Goal: Task Accomplishment & Management: Use online tool/utility

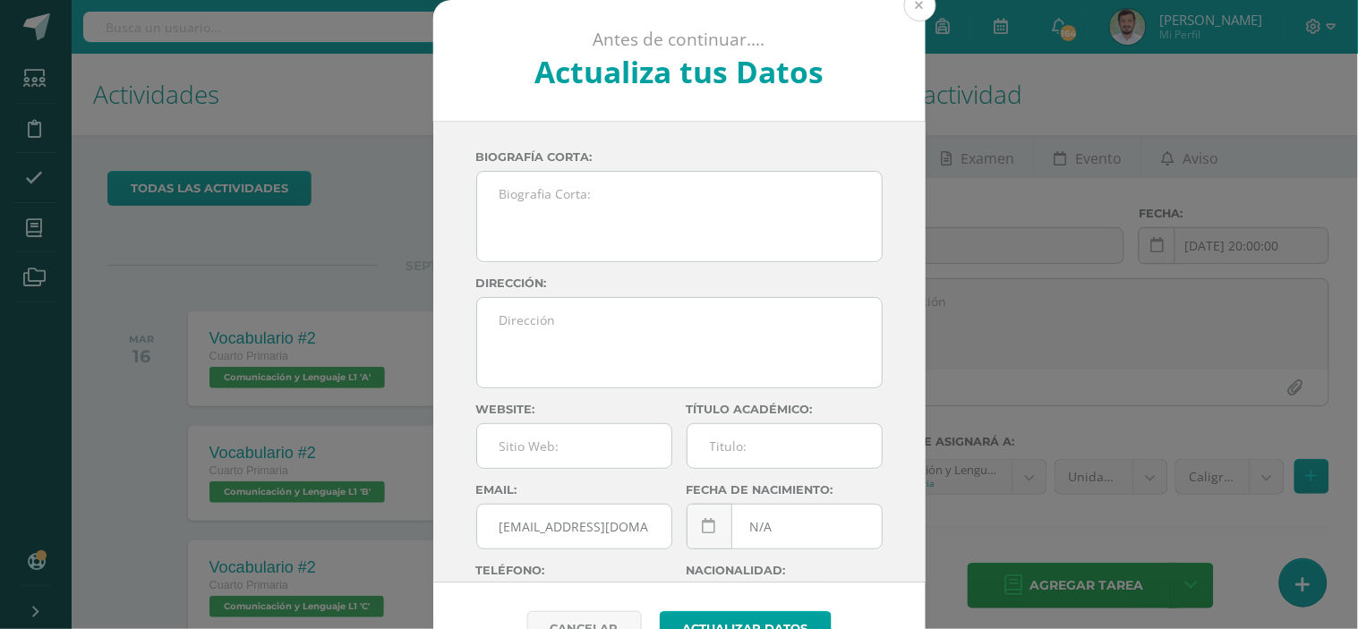
click at [913, 13] on button at bounding box center [920, 5] width 32 height 32
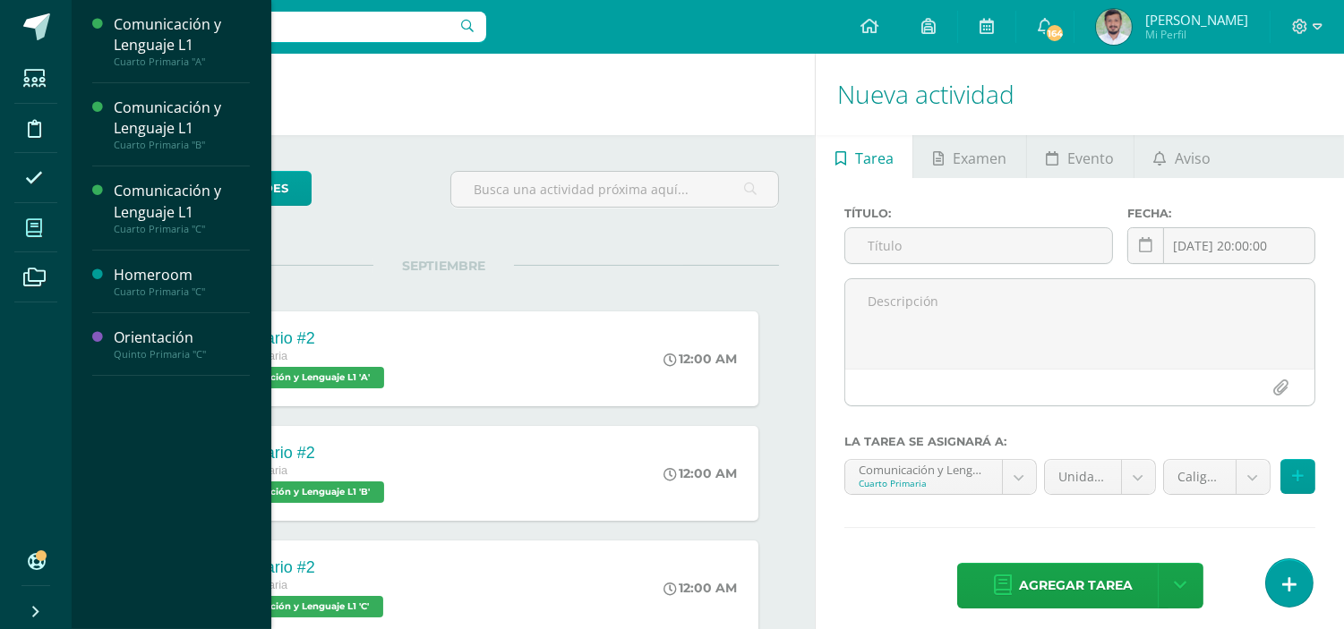
click at [39, 229] on icon at bounding box center [34, 228] width 16 height 18
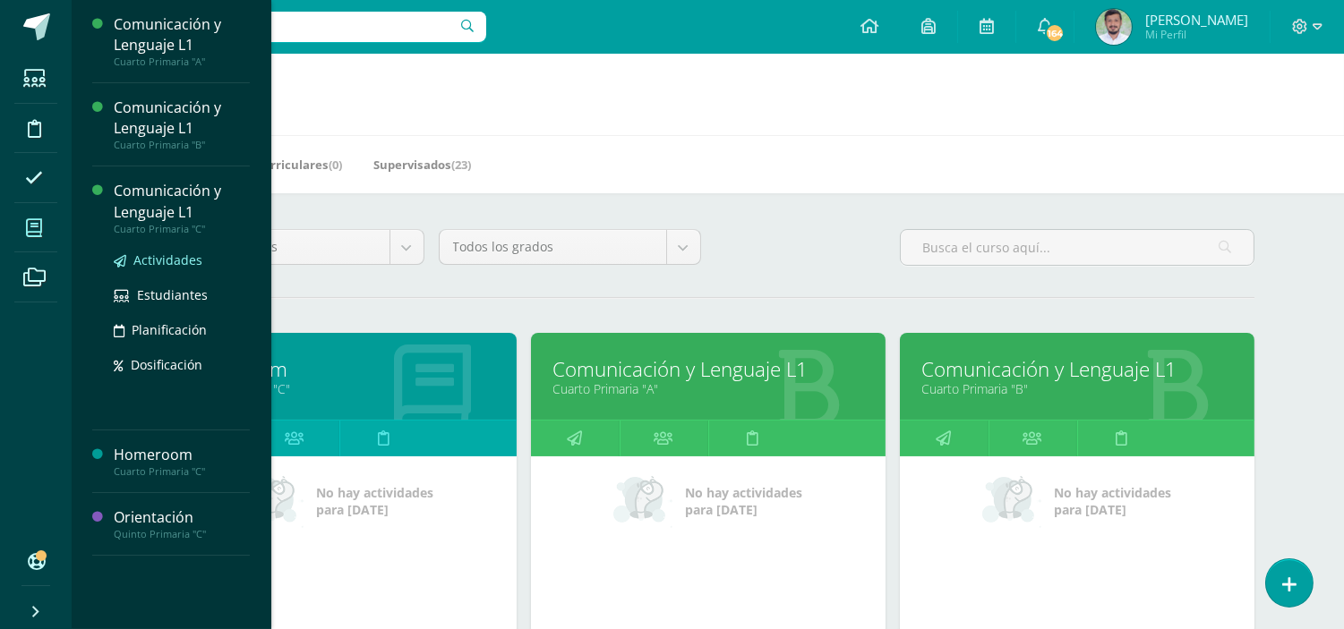
click at [167, 261] on span "Actividades" at bounding box center [167, 260] width 69 height 17
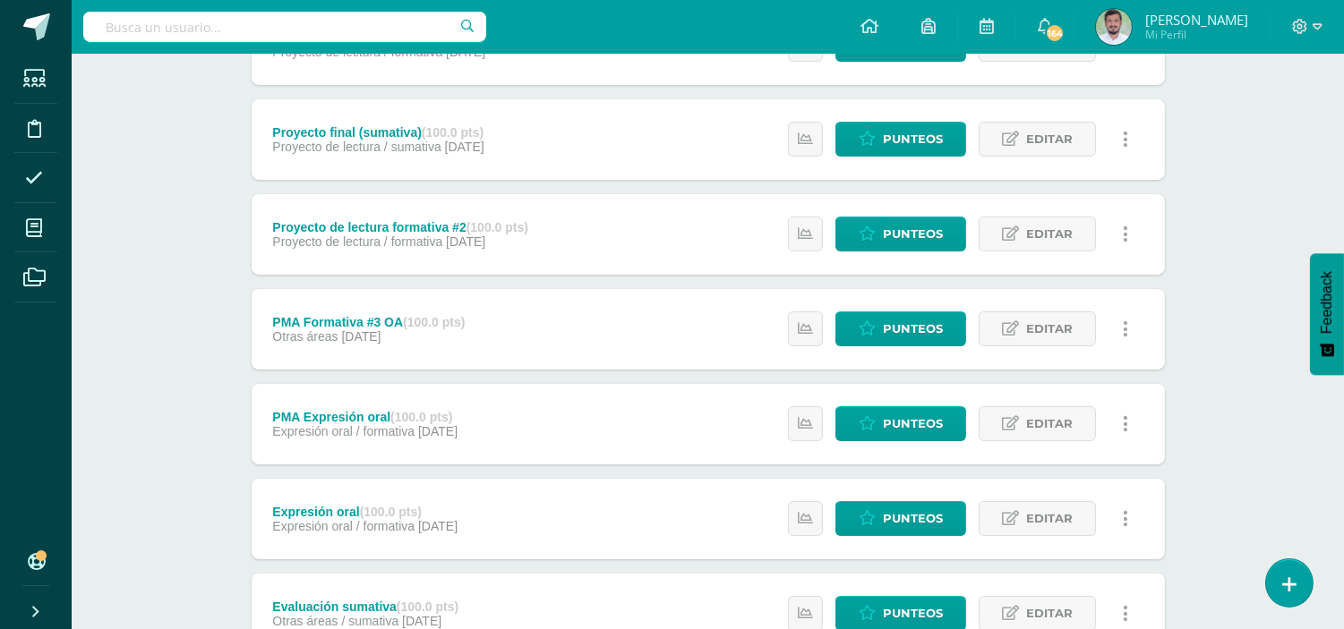
scroll to position [557, 0]
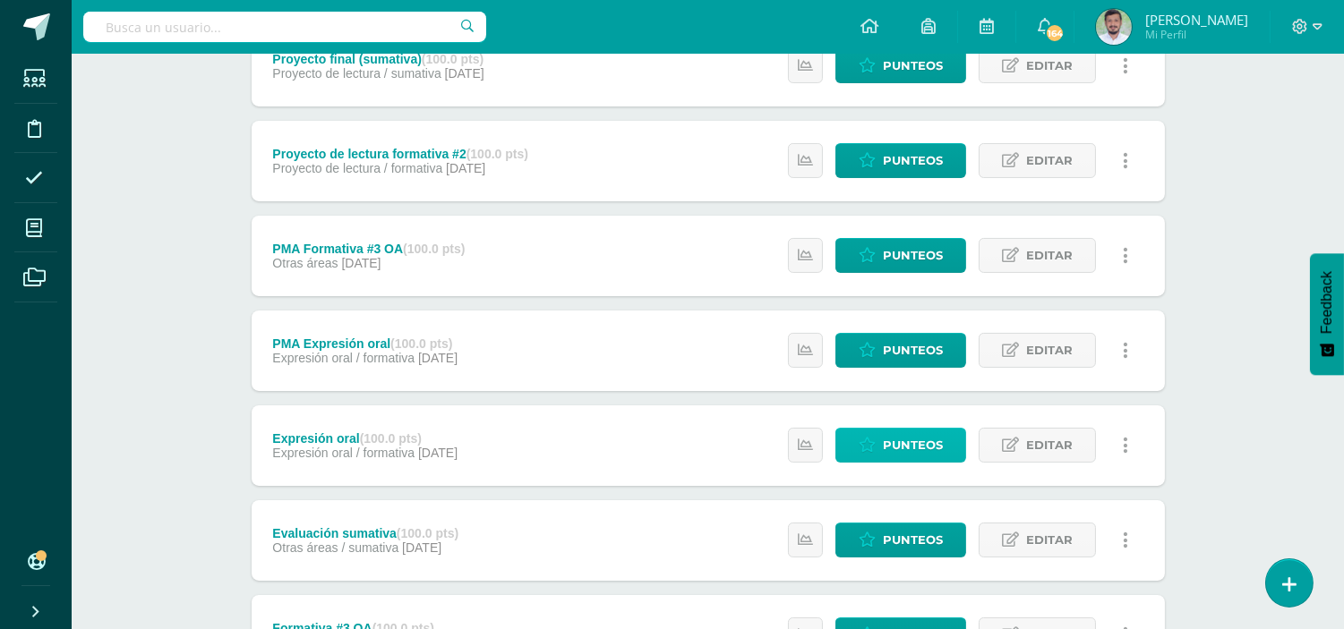
click at [892, 446] on span "Punteos" at bounding box center [913, 445] width 60 height 33
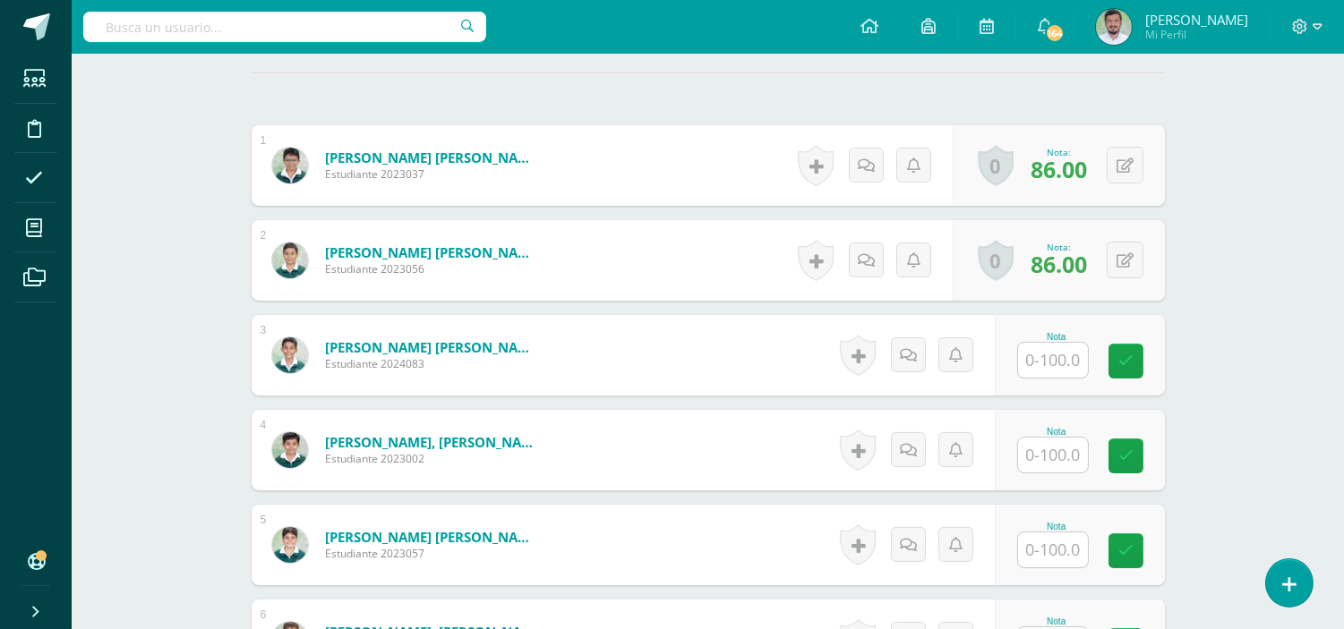
scroll to position [589, 0]
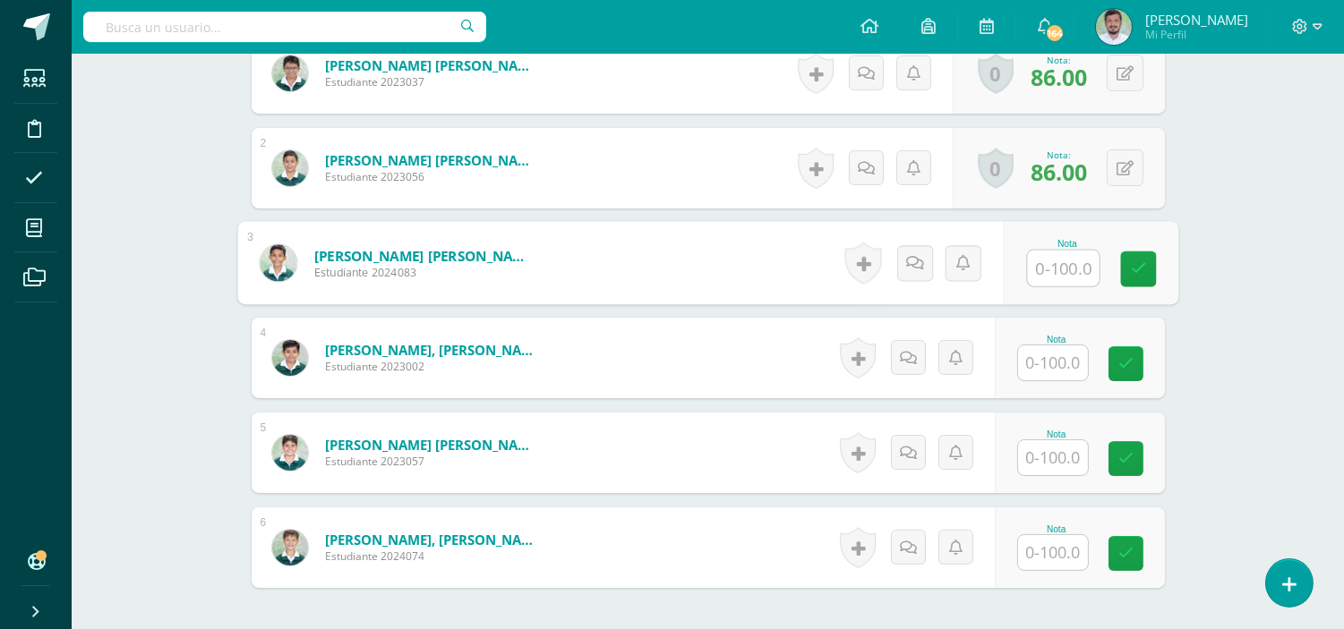
click at [1054, 265] on input "text" at bounding box center [1063, 269] width 72 height 36
type input "90"
click at [1141, 269] on icon at bounding box center [1138, 268] width 16 height 15
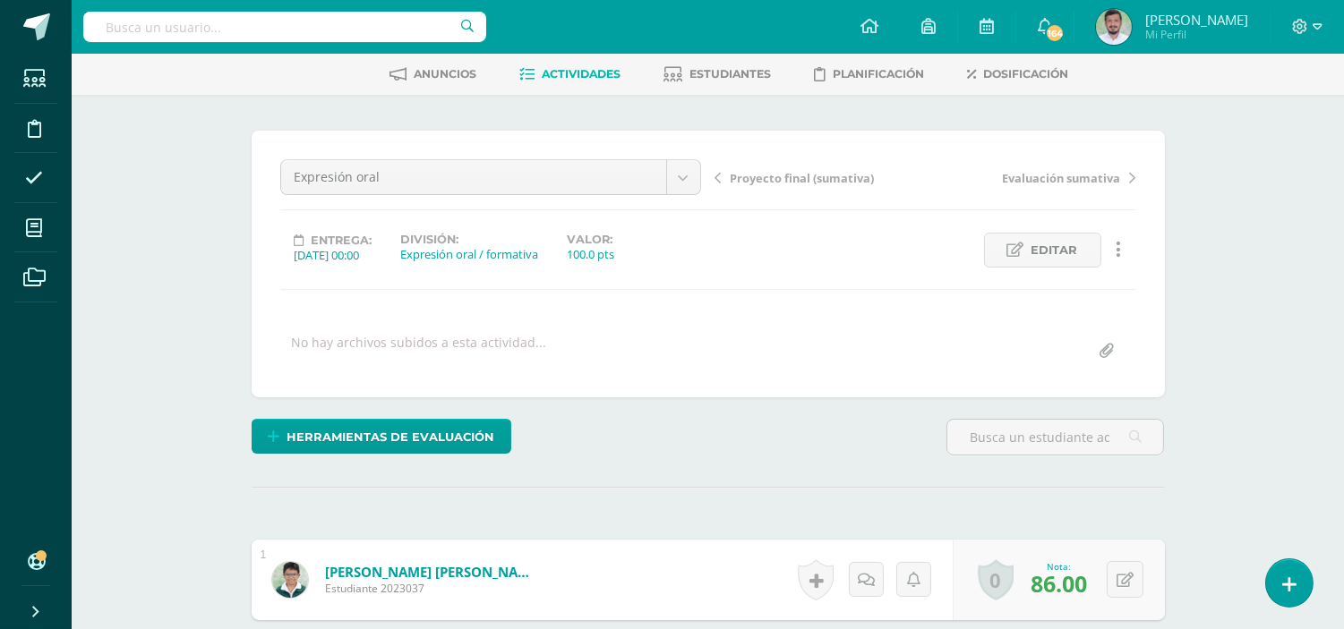
scroll to position [0, 0]
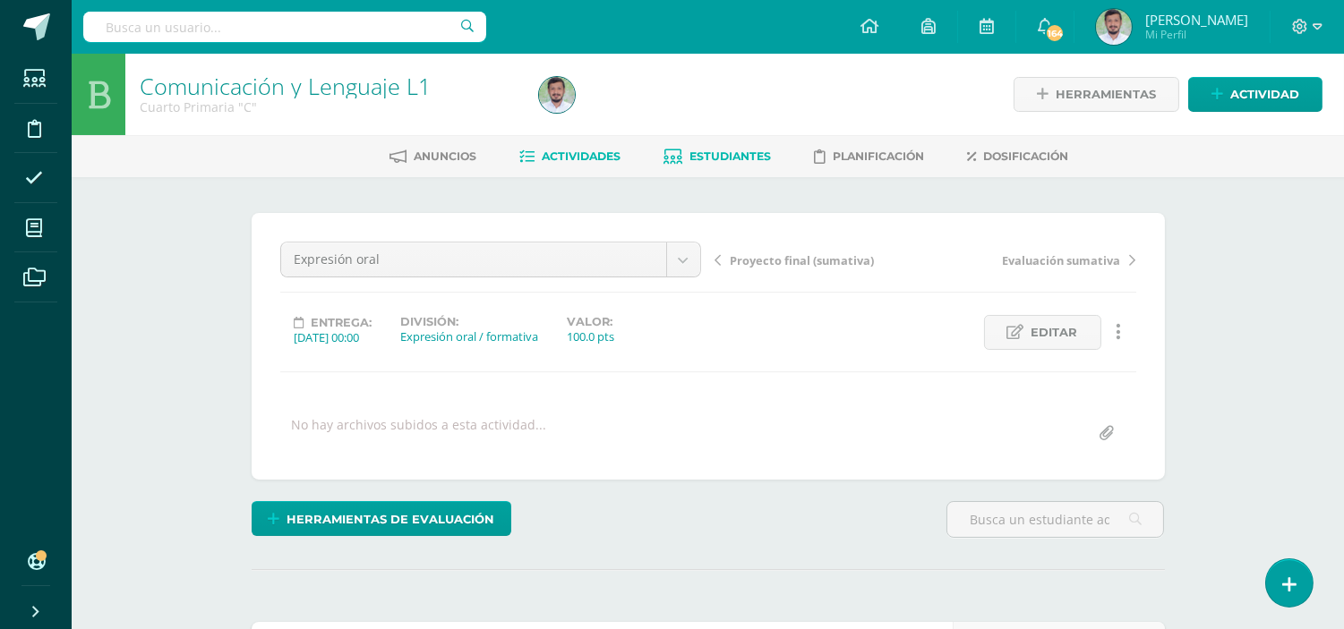
click at [715, 156] on span "Estudiantes" at bounding box center [730, 156] width 81 height 13
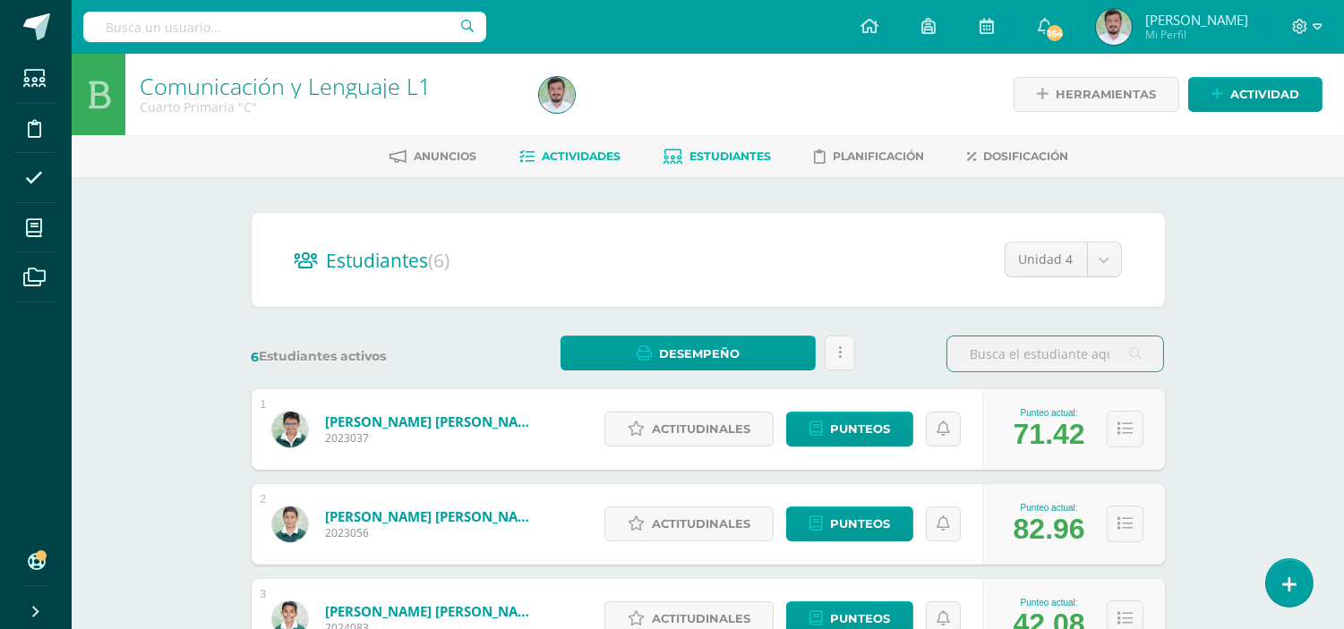
click at [614, 153] on span "Actividades" at bounding box center [582, 156] width 79 height 13
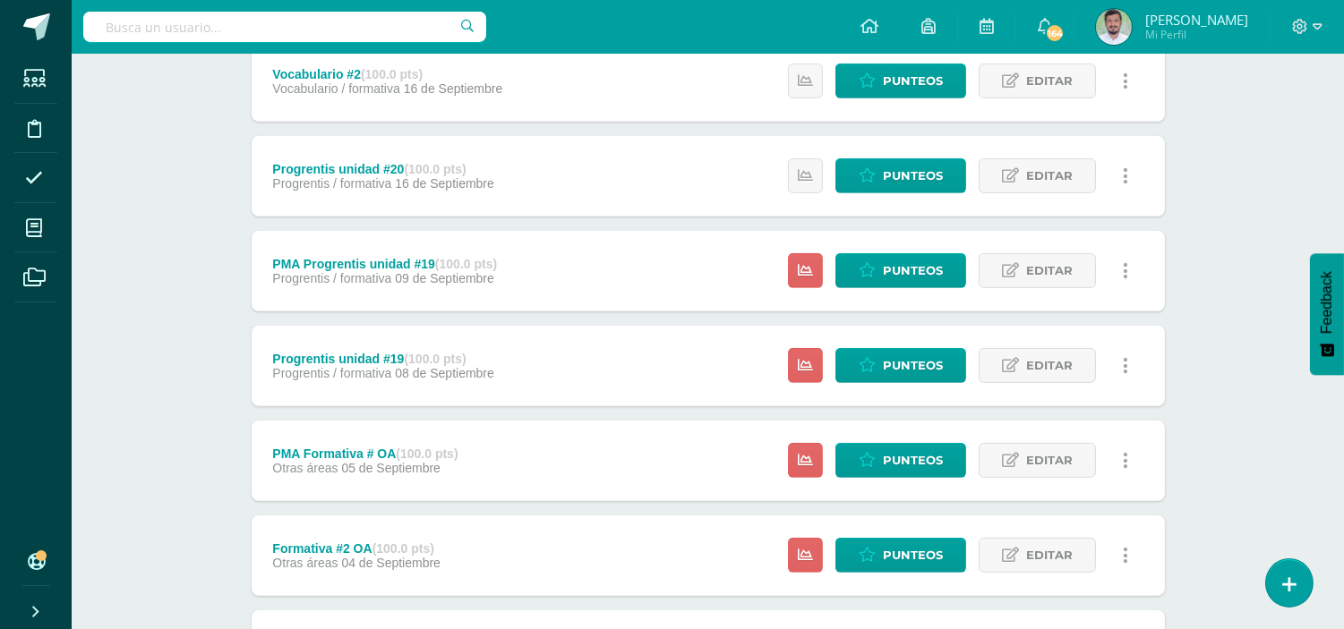
scroll to position [1585, 0]
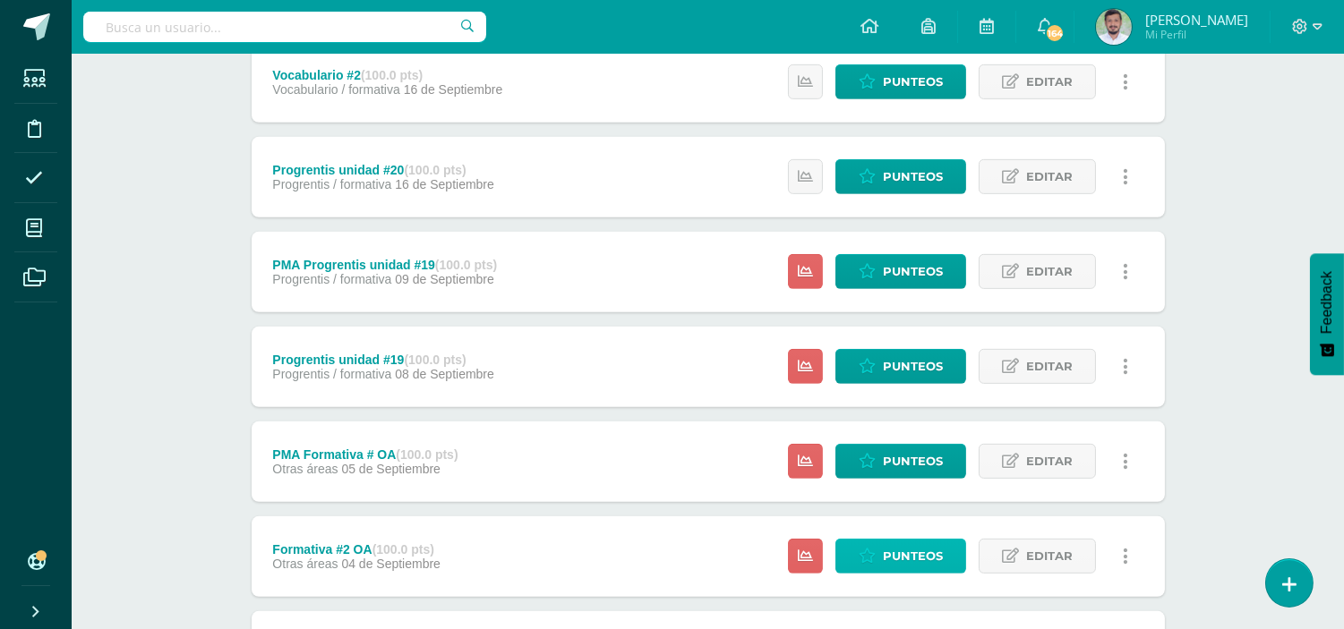
click at [899, 547] on span "Punteos" at bounding box center [913, 556] width 60 height 33
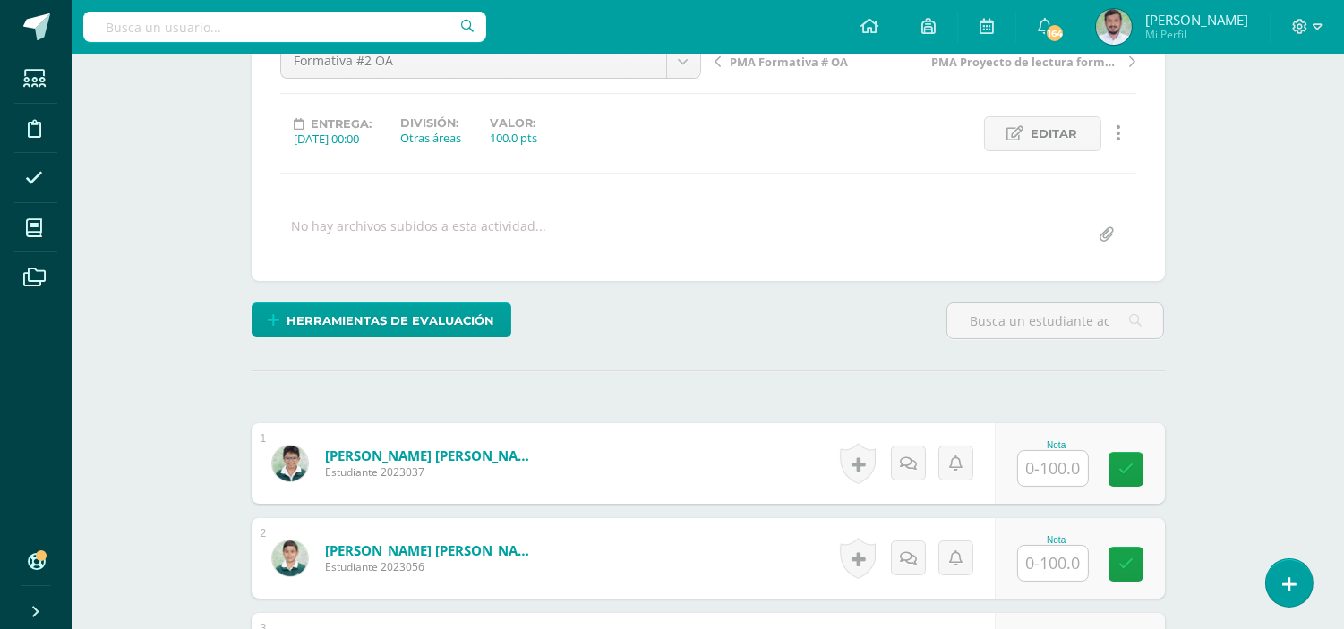
scroll to position [200, 0]
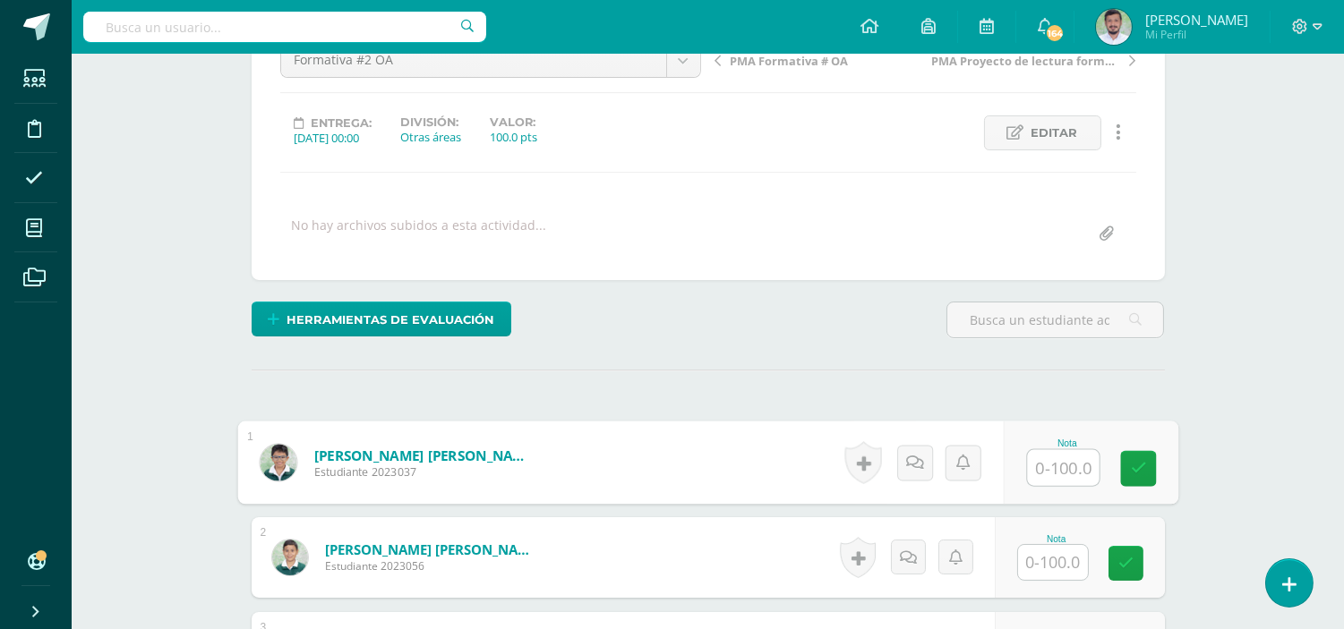
click at [1051, 467] on input "text" at bounding box center [1063, 468] width 72 height 36
type input "60"
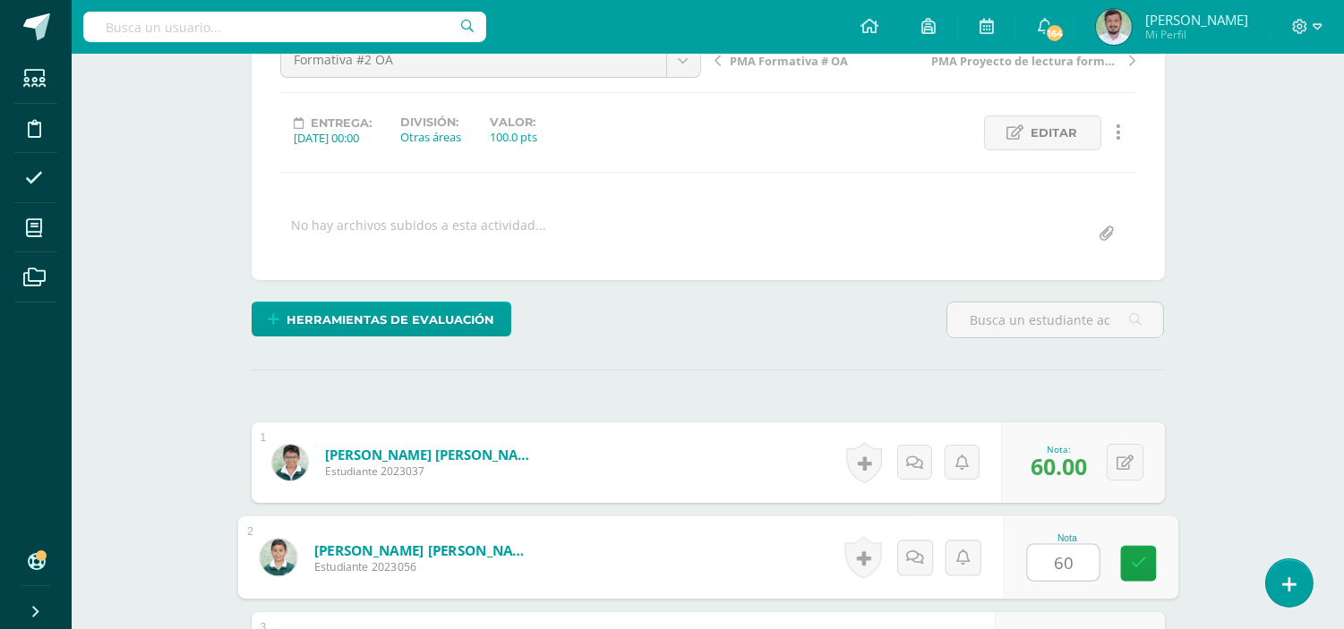
type input "60"
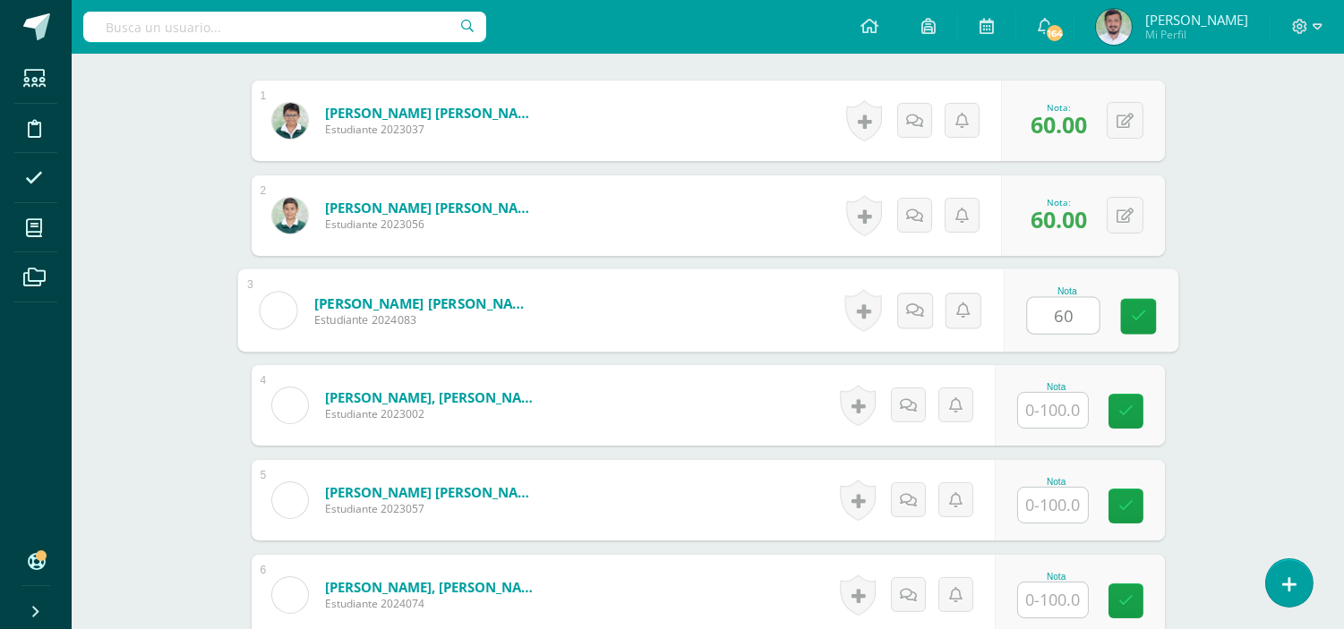
type input "60"
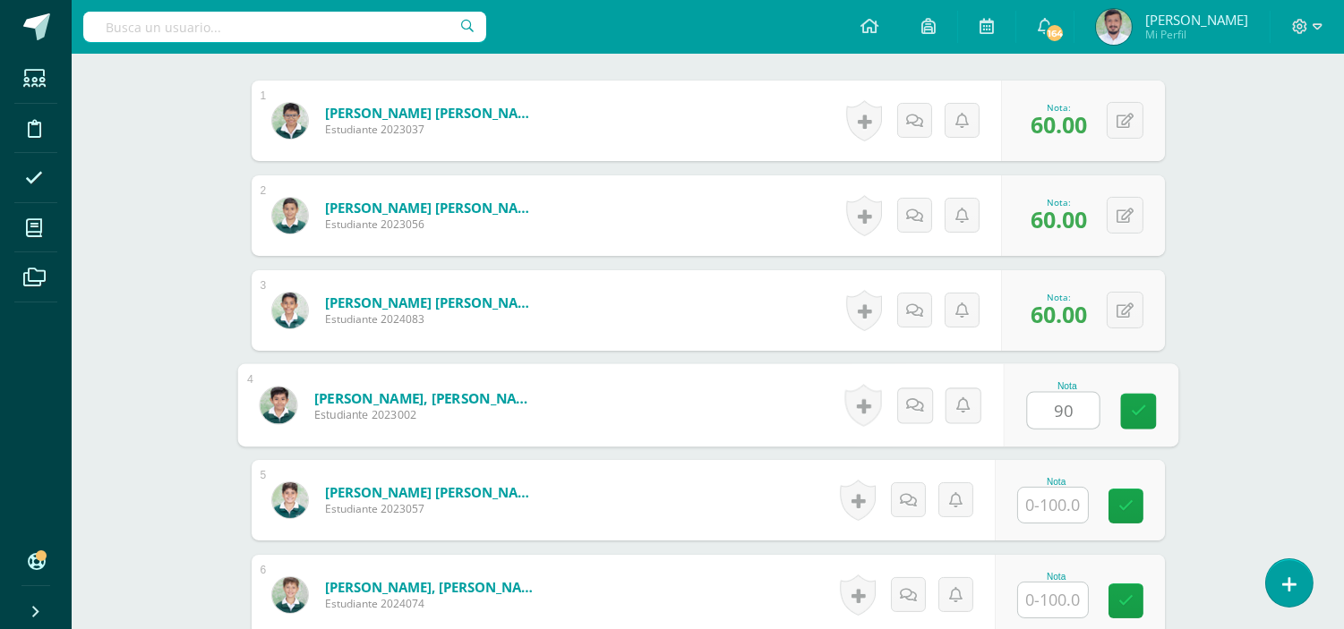
type input "90"
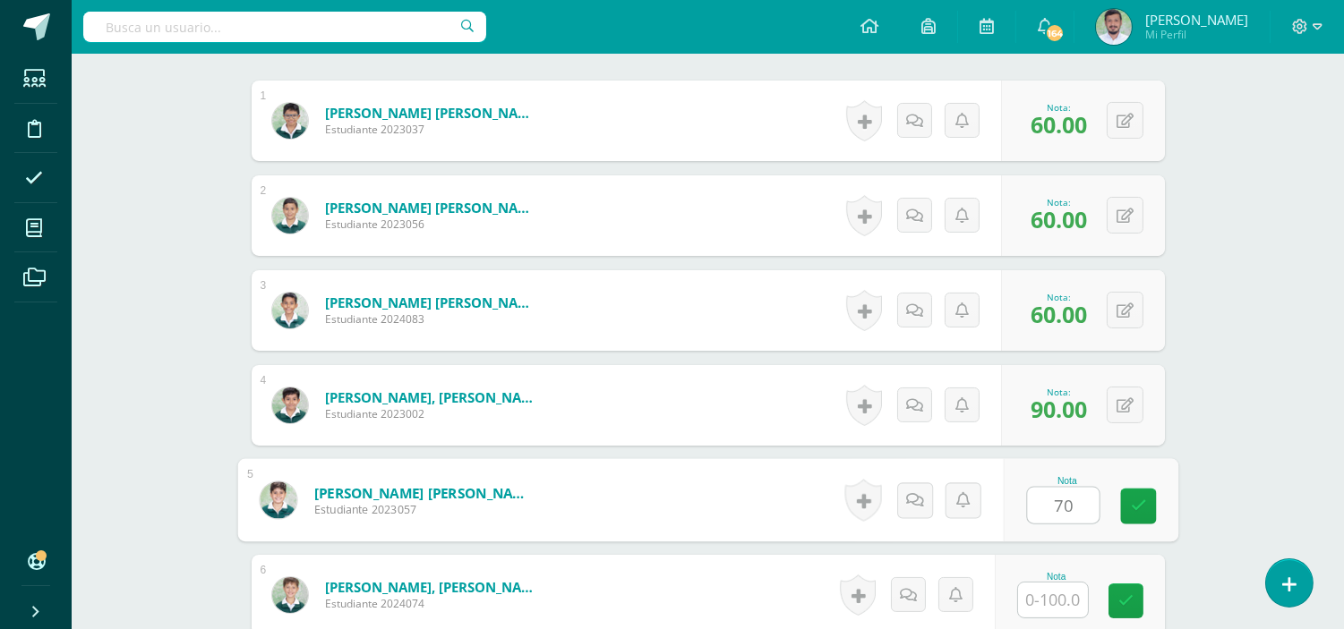
type input "70"
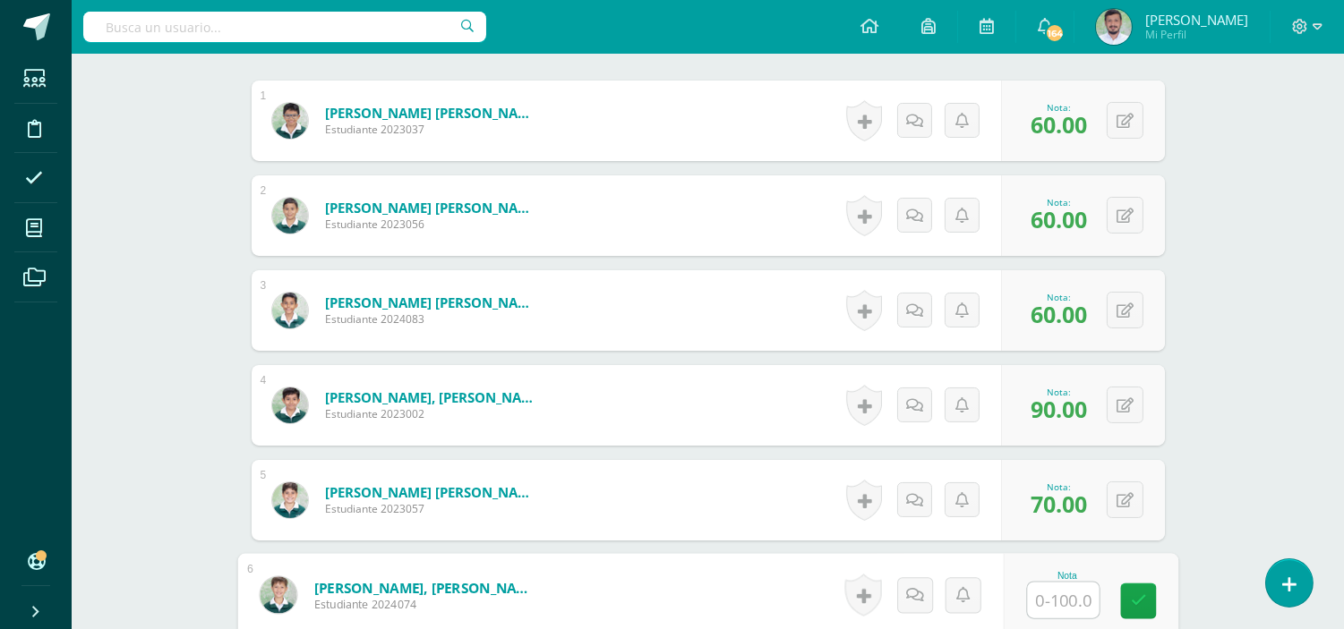
scroll to position [0, 0]
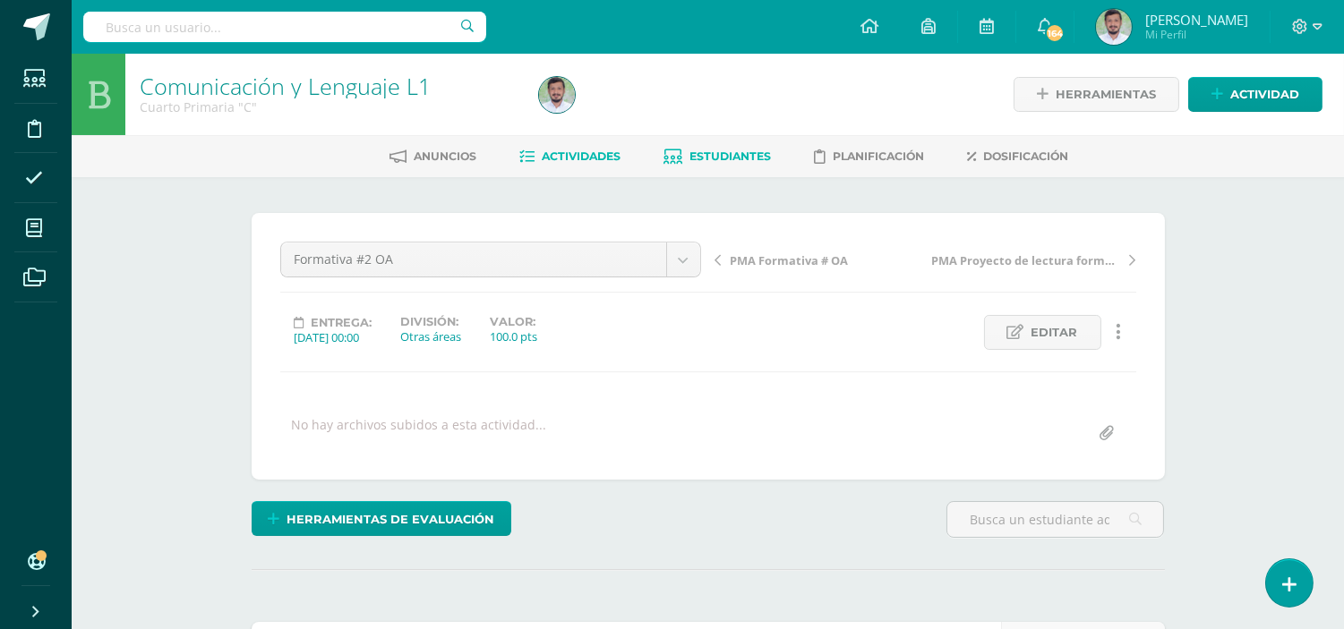
click at [761, 159] on span "Estudiantes" at bounding box center [730, 156] width 81 height 13
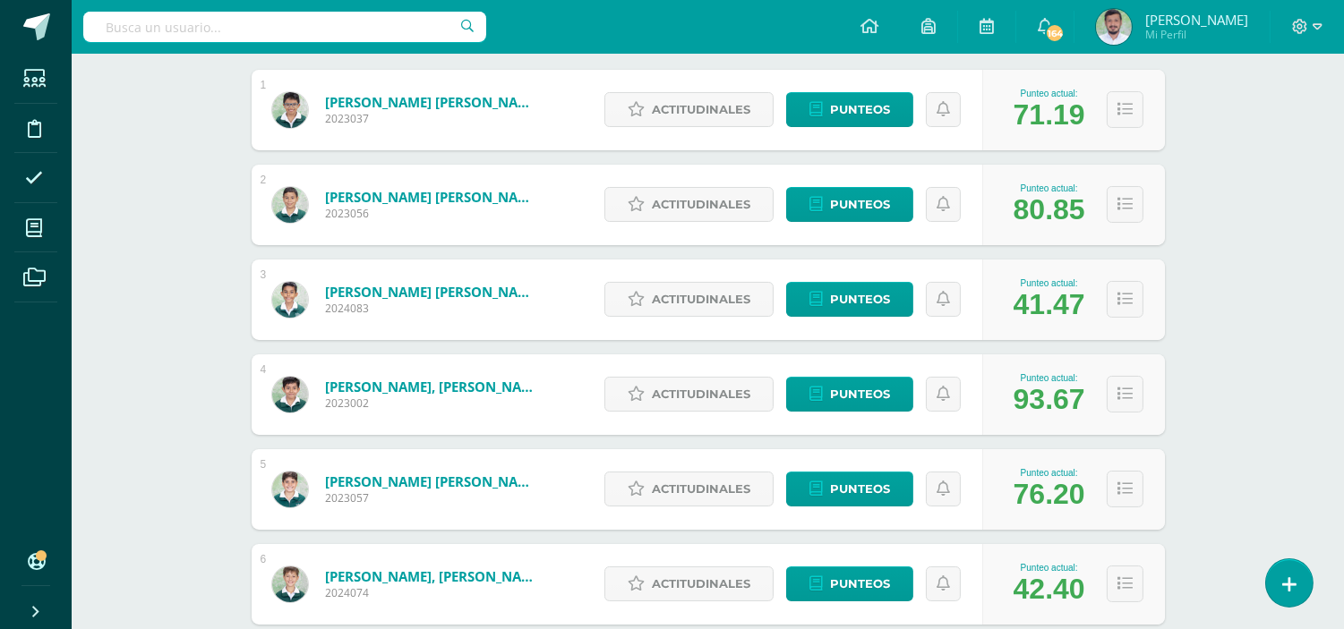
scroll to position [432, 0]
